Goal: Navigation & Orientation: Find specific page/section

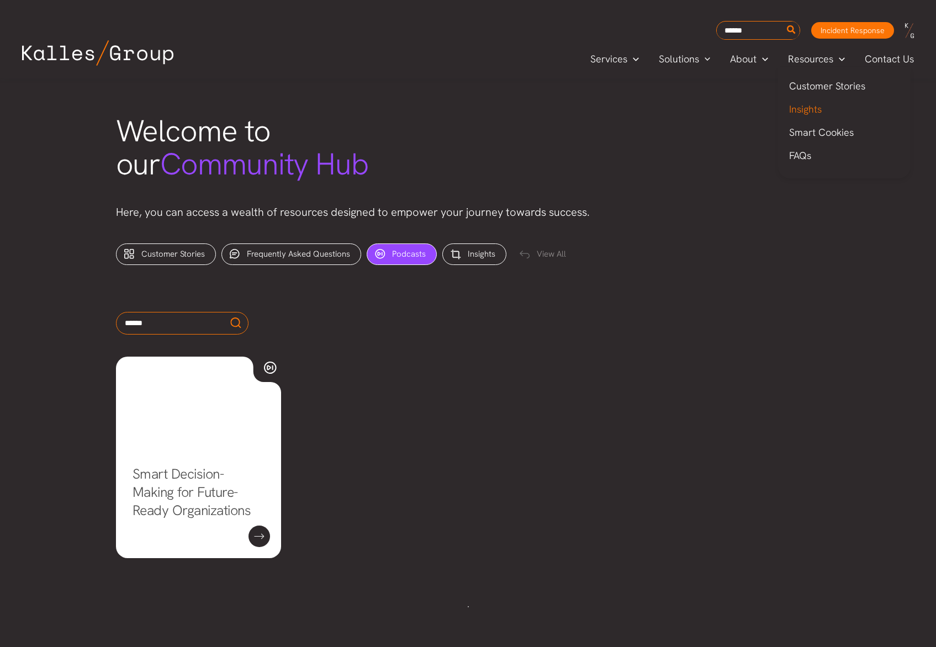
click at [814, 108] on span "Insights" at bounding box center [805, 109] width 33 height 13
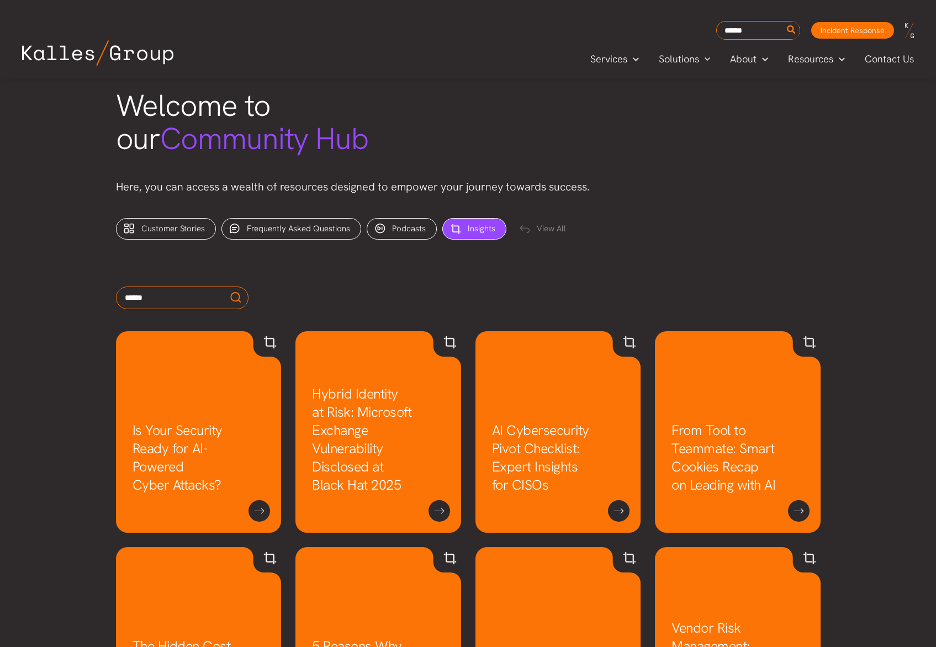
scroll to position [341, 0]
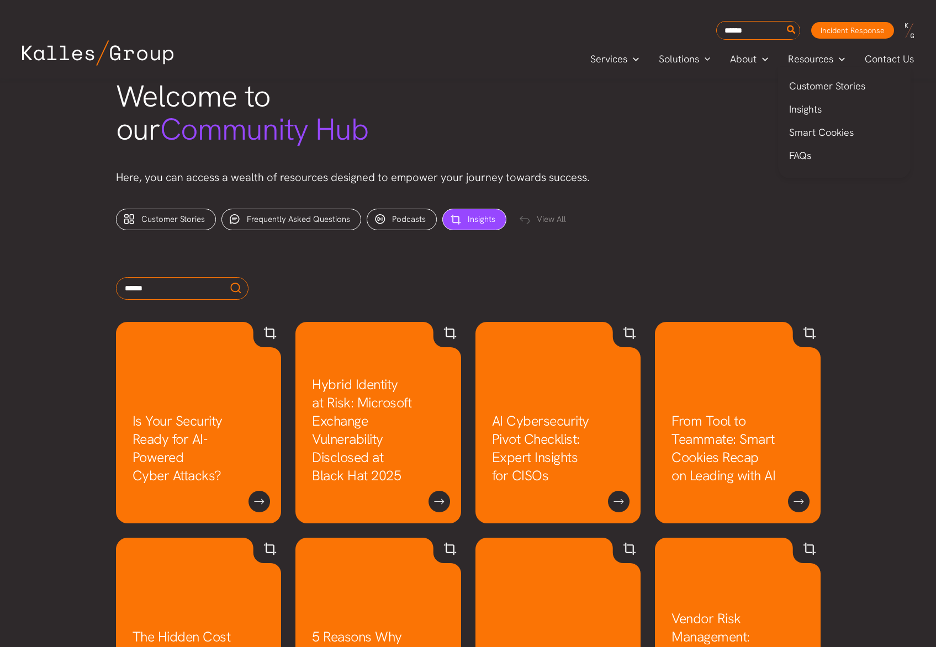
click at [814, 55] on span "Resources" at bounding box center [810, 59] width 45 height 17
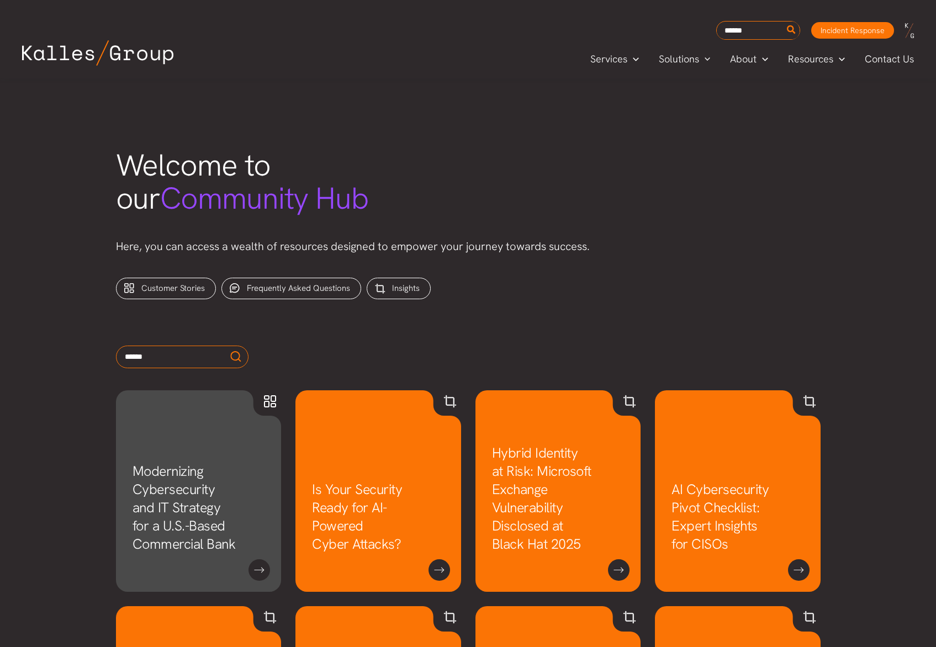
scroll to position [305, 0]
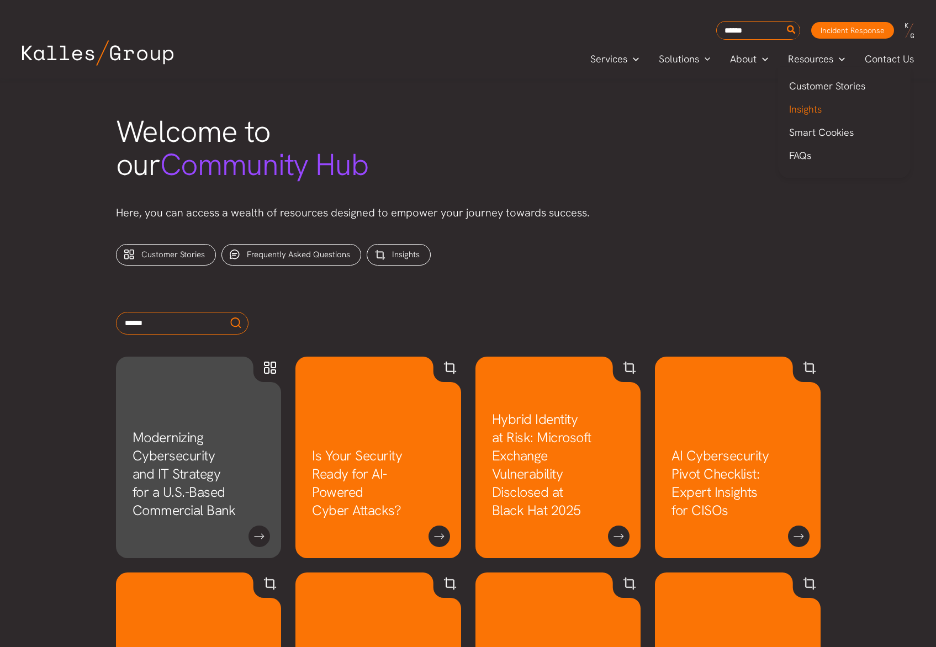
click at [819, 111] on span "Insights" at bounding box center [805, 109] width 33 height 13
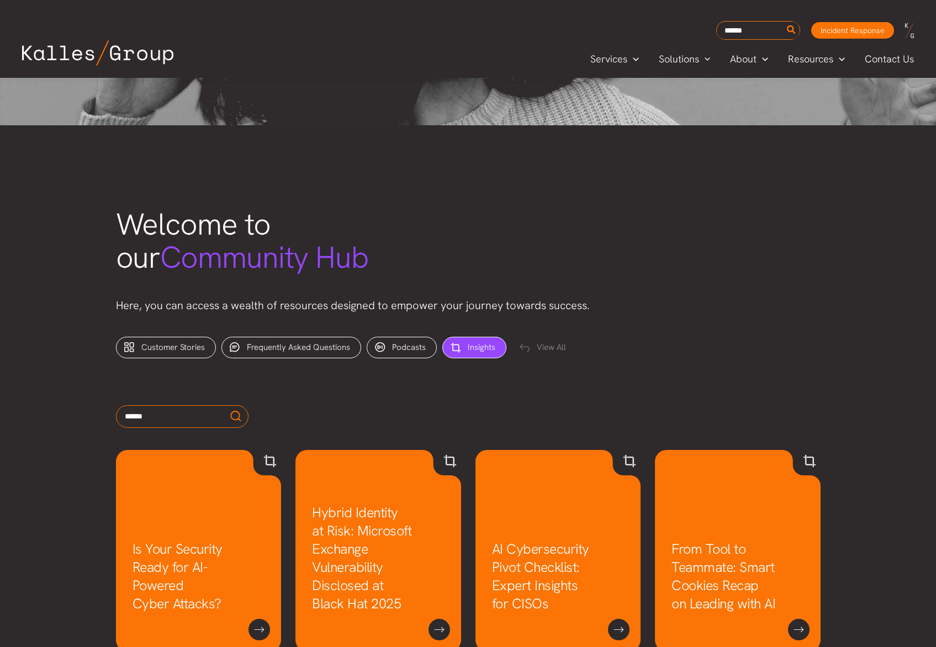
scroll to position [214, 0]
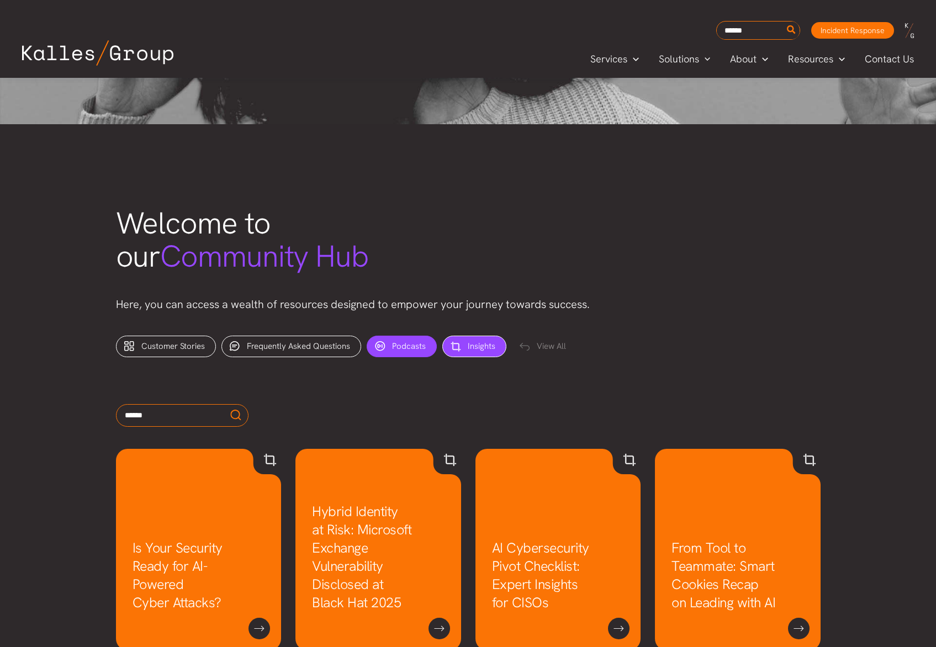
click at [392, 348] on span "Podcasts" at bounding box center [409, 346] width 34 height 11
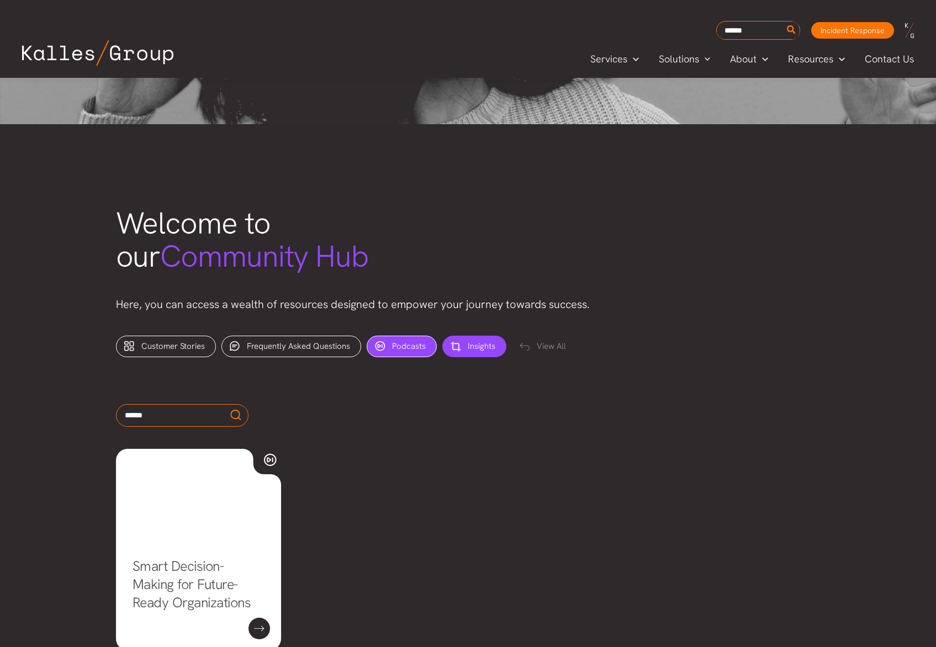
click at [467, 347] on span "Insights" at bounding box center [481, 346] width 28 height 11
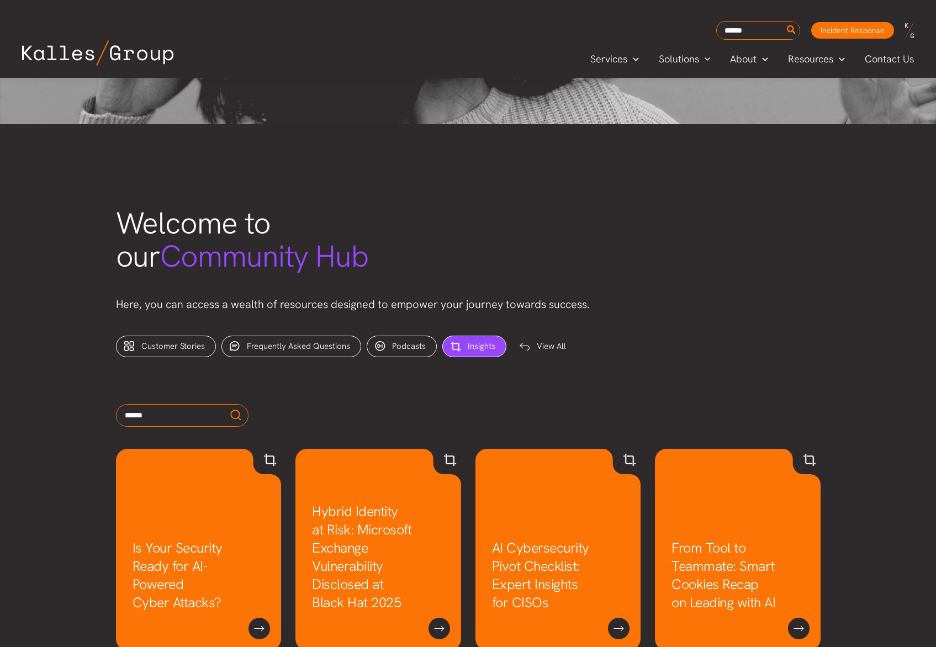
click at [560, 348] on div "View All" at bounding box center [544, 347] width 65 height 22
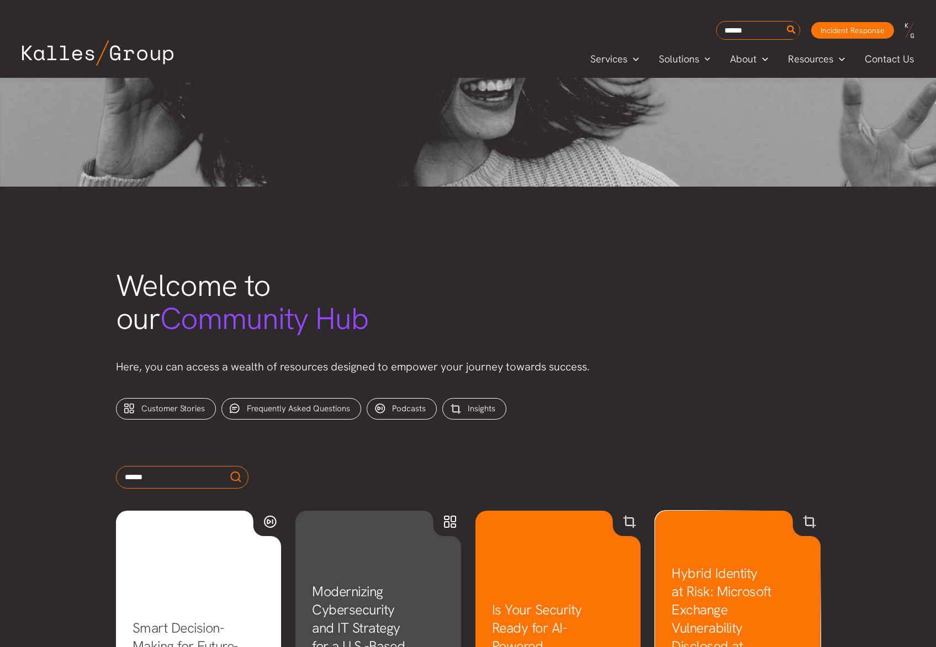
scroll to position [130, 0]
